Goal: Information Seeking & Learning: Learn about a topic

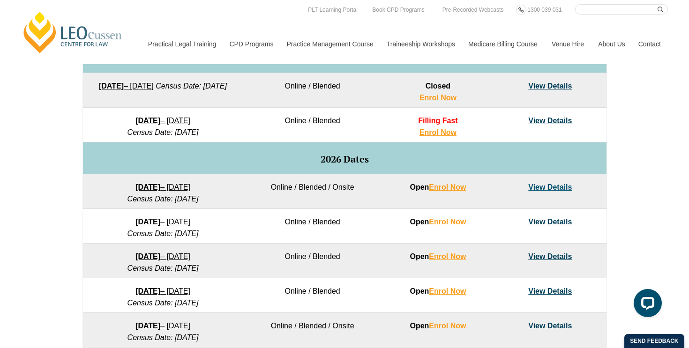
scroll to position [489, 0]
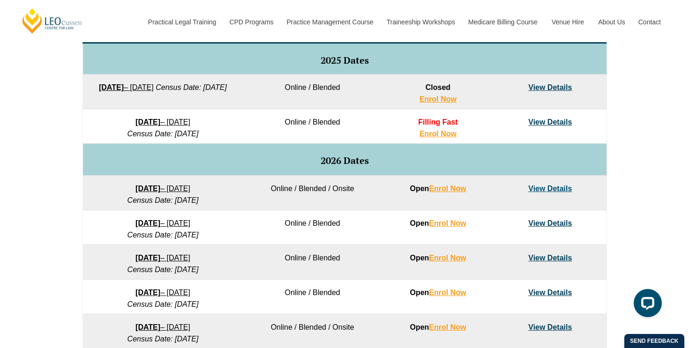
click at [567, 185] on link "View Details" at bounding box center [551, 189] width 44 height 8
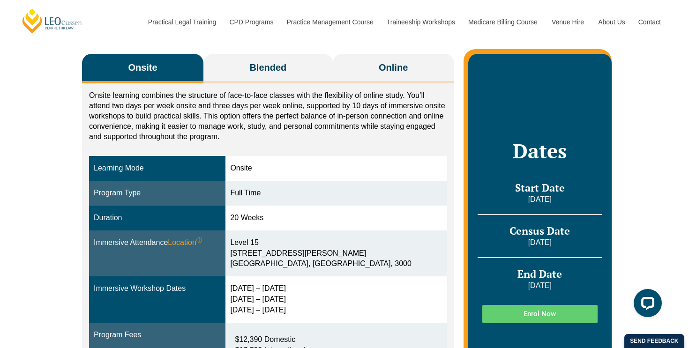
scroll to position [107, 0]
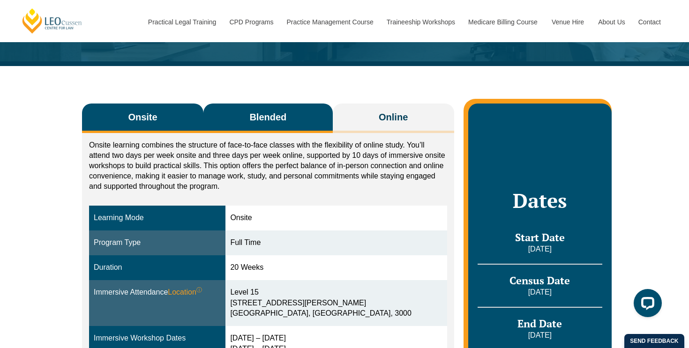
click at [290, 111] on button "Blended" at bounding box center [268, 119] width 129 height 30
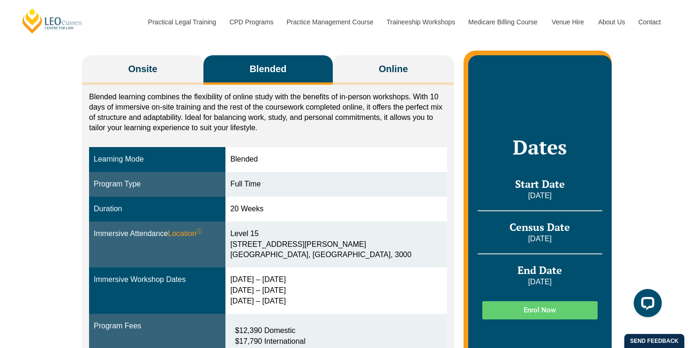
scroll to position [157, 0]
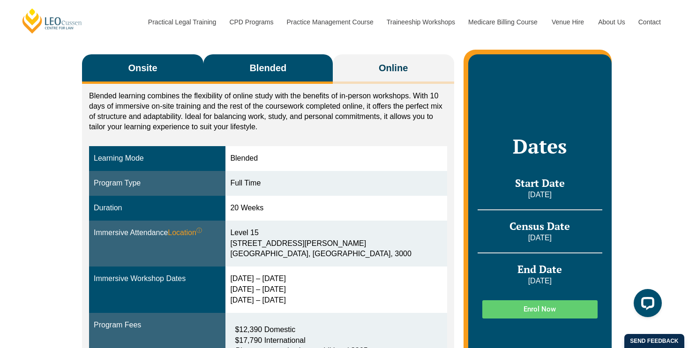
click at [144, 57] on button "Onsite" at bounding box center [142, 69] width 121 height 30
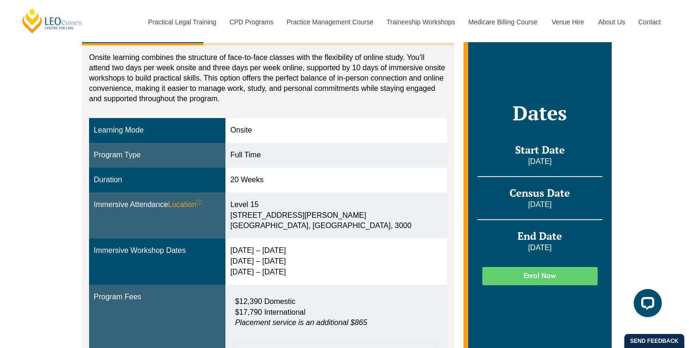
scroll to position [172, 0]
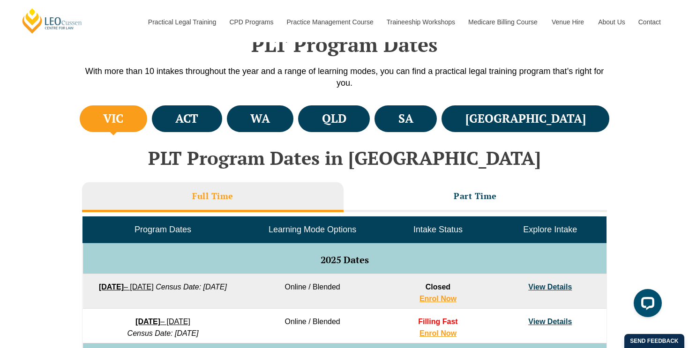
scroll to position [290, 0]
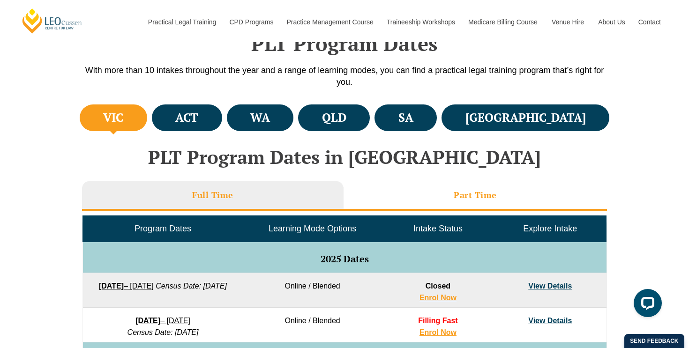
click at [411, 184] on li "Part Time" at bounding box center [476, 196] width 264 height 30
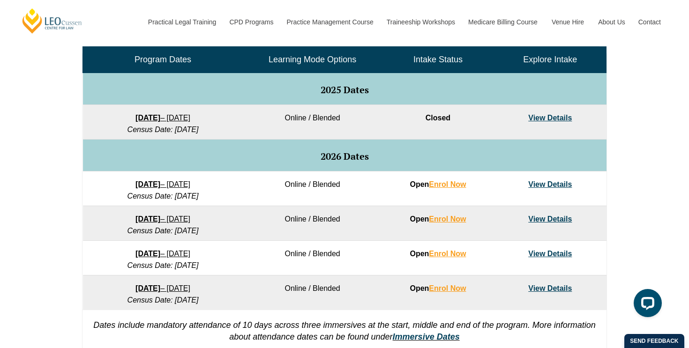
scroll to position [468, 0]
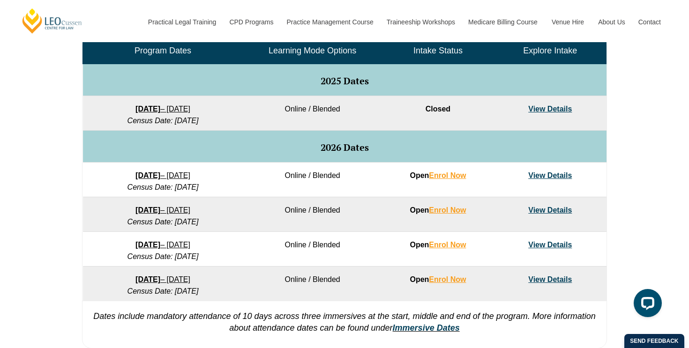
click at [535, 178] on link "View Details" at bounding box center [551, 176] width 44 height 8
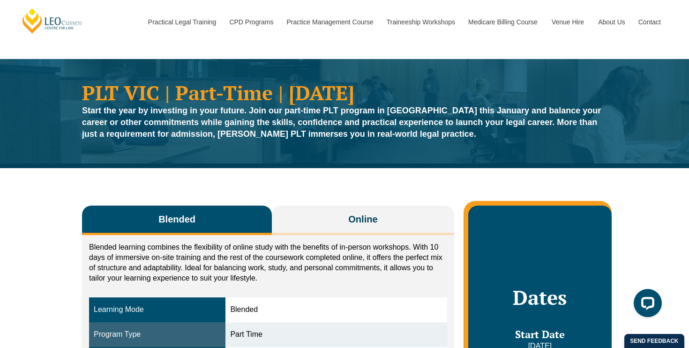
scroll to position [1, 0]
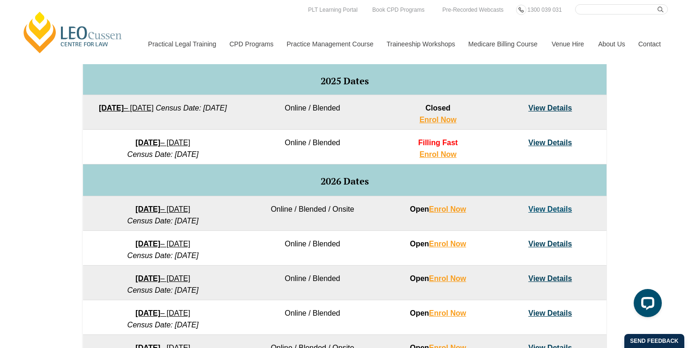
click at [554, 213] on link "View Details" at bounding box center [551, 209] width 44 height 8
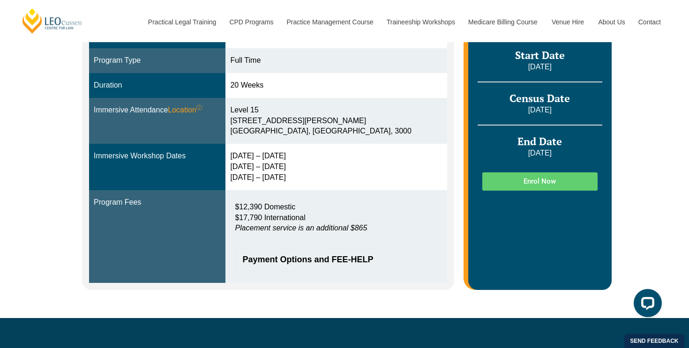
scroll to position [234, 0]
